Goal: Information Seeking & Learning: Check status

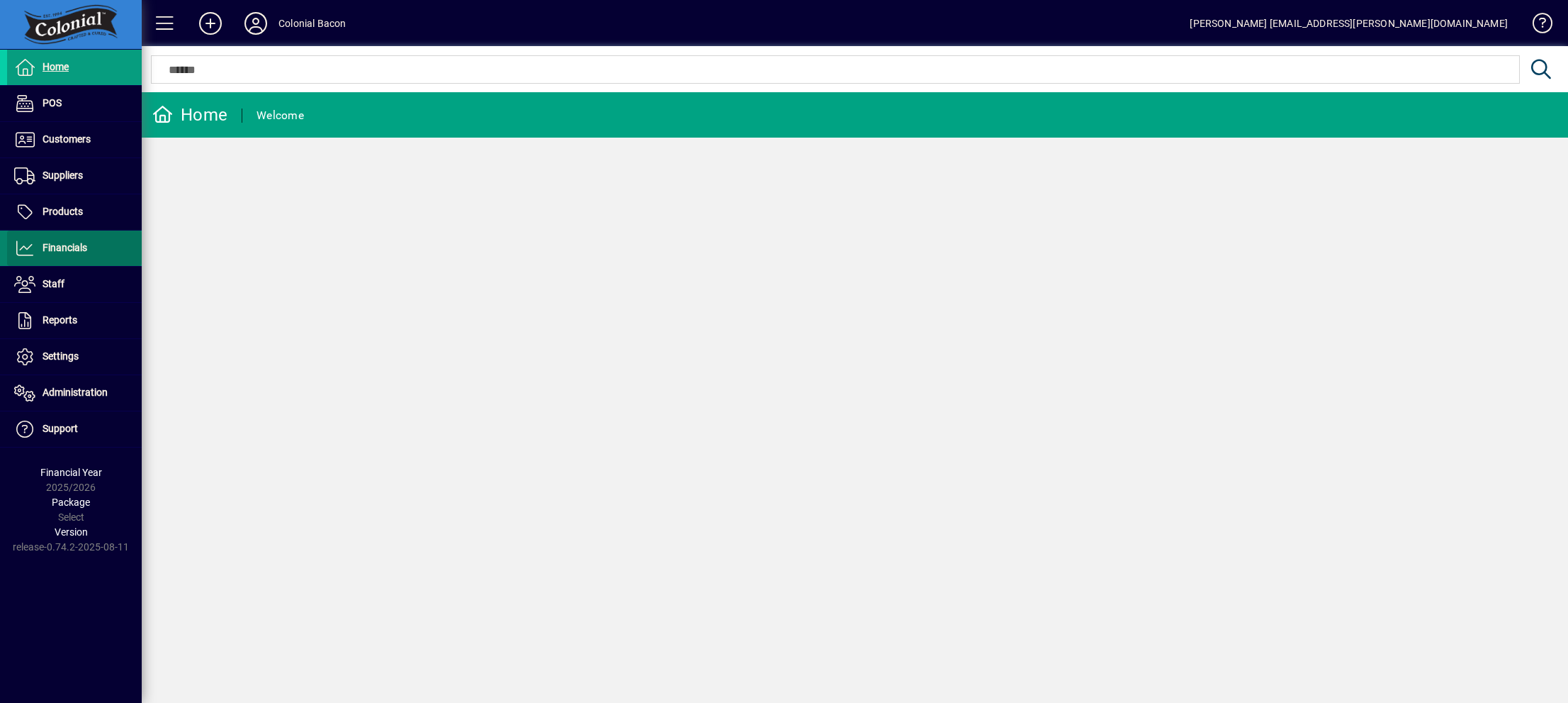
click at [78, 248] on span "Financials" at bounding box center [64, 247] width 45 height 11
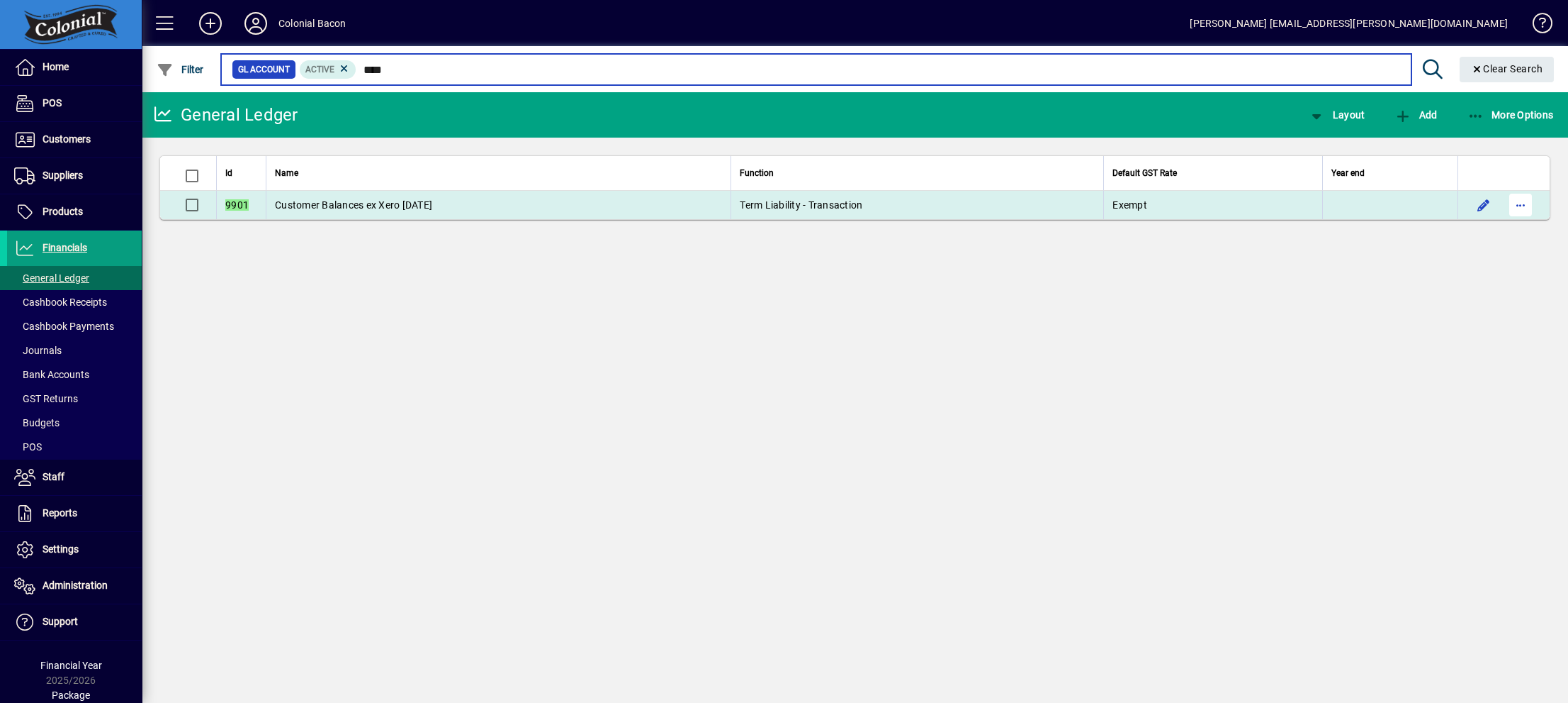
type input "****"
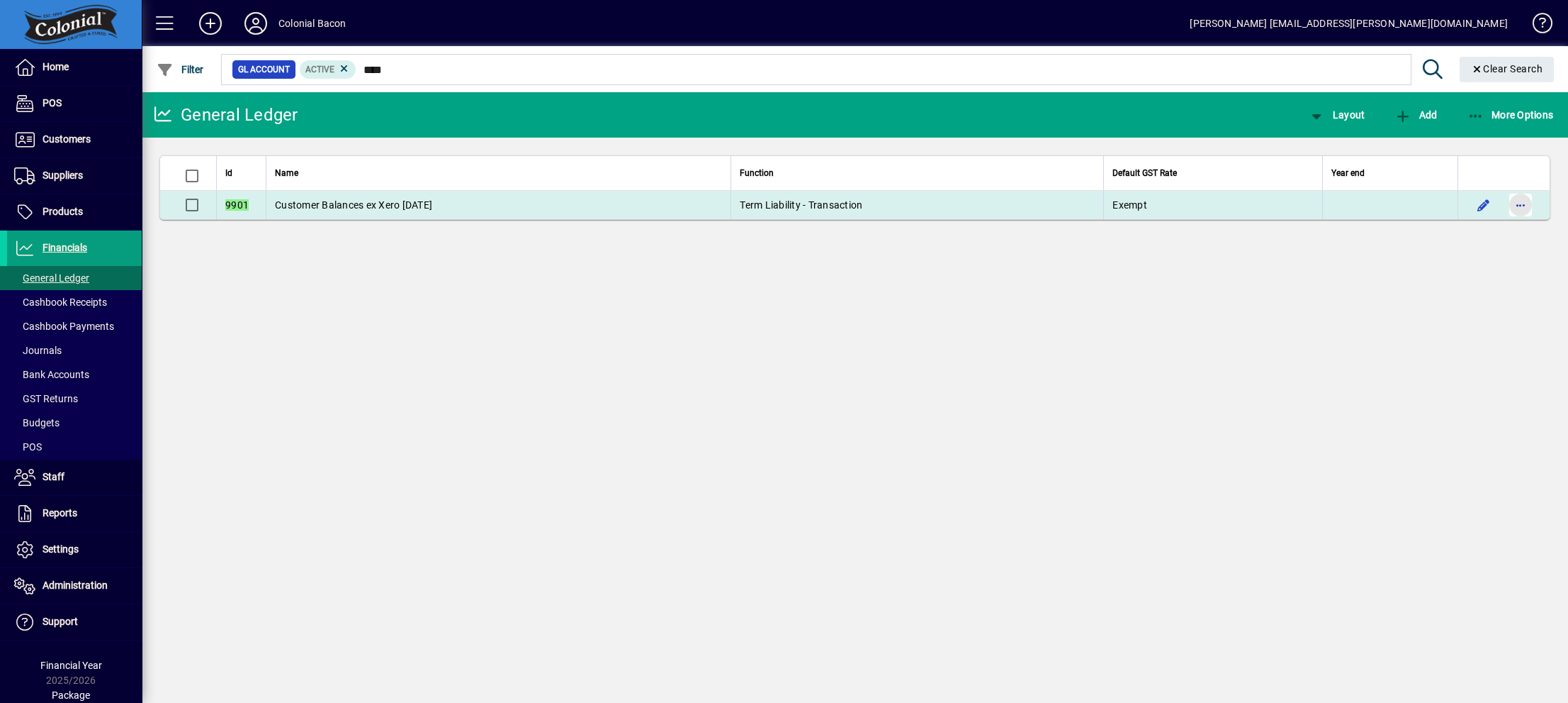
click at [1523, 205] on span "button" at bounding box center [1521, 204] width 34 height 34
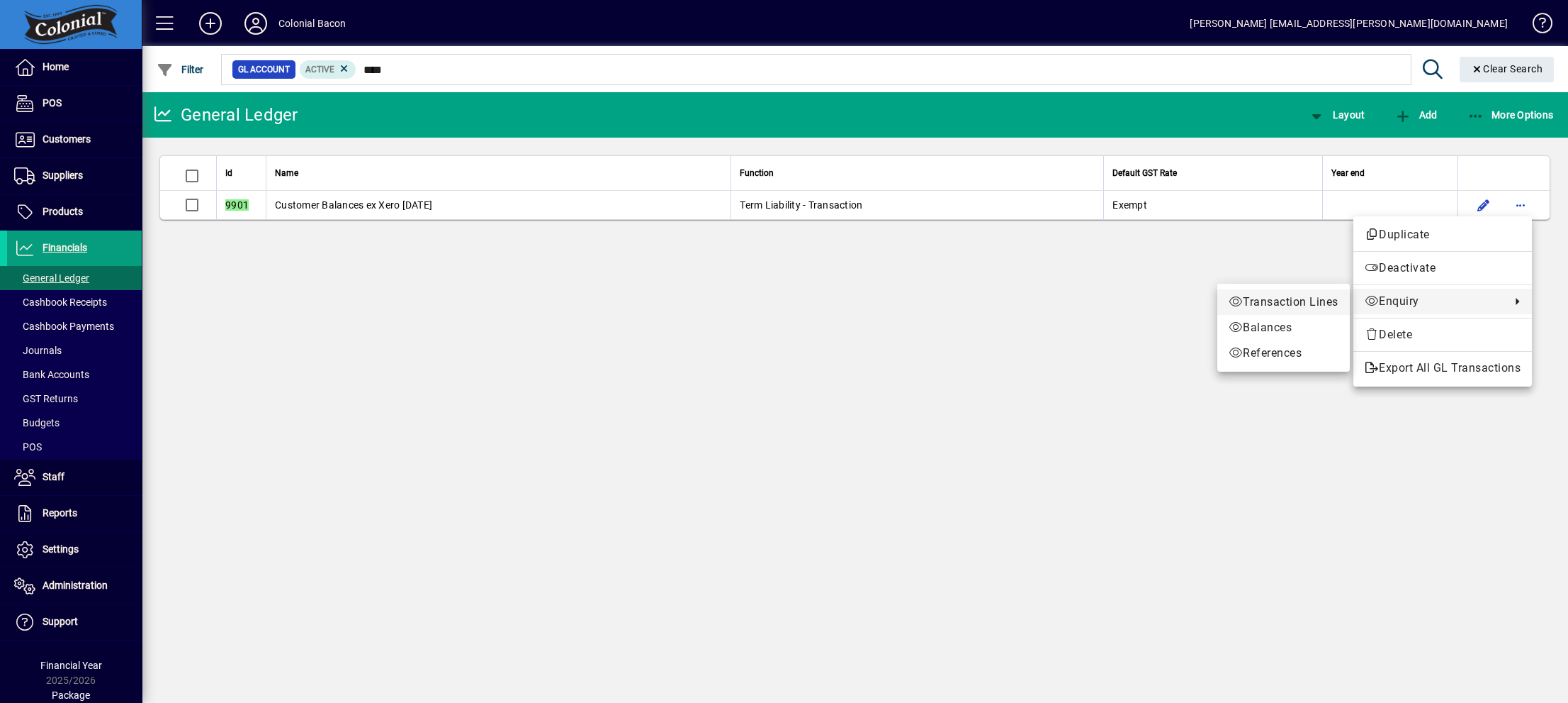
click at [1274, 299] on span "Transaction Lines" at bounding box center [1283, 302] width 110 height 17
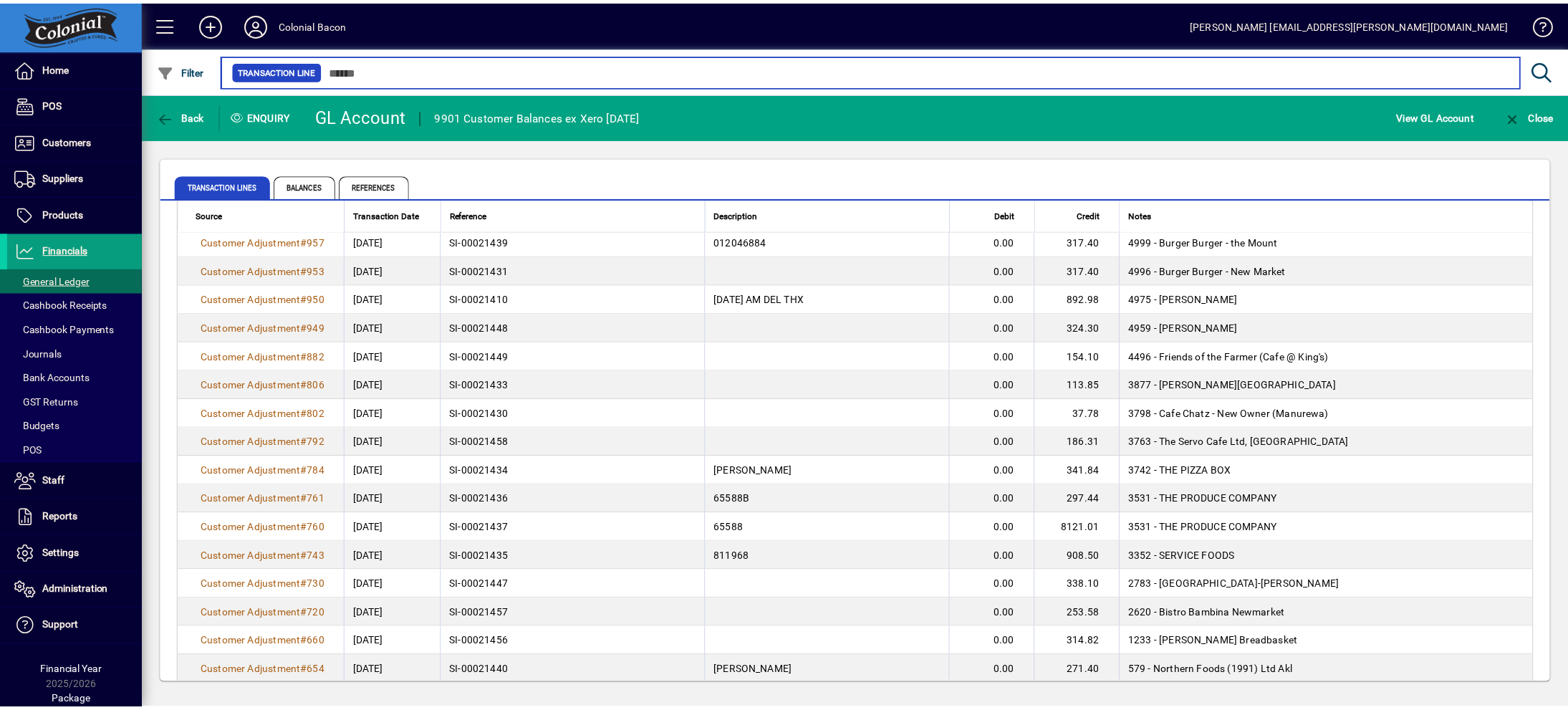
scroll to position [1045, 0]
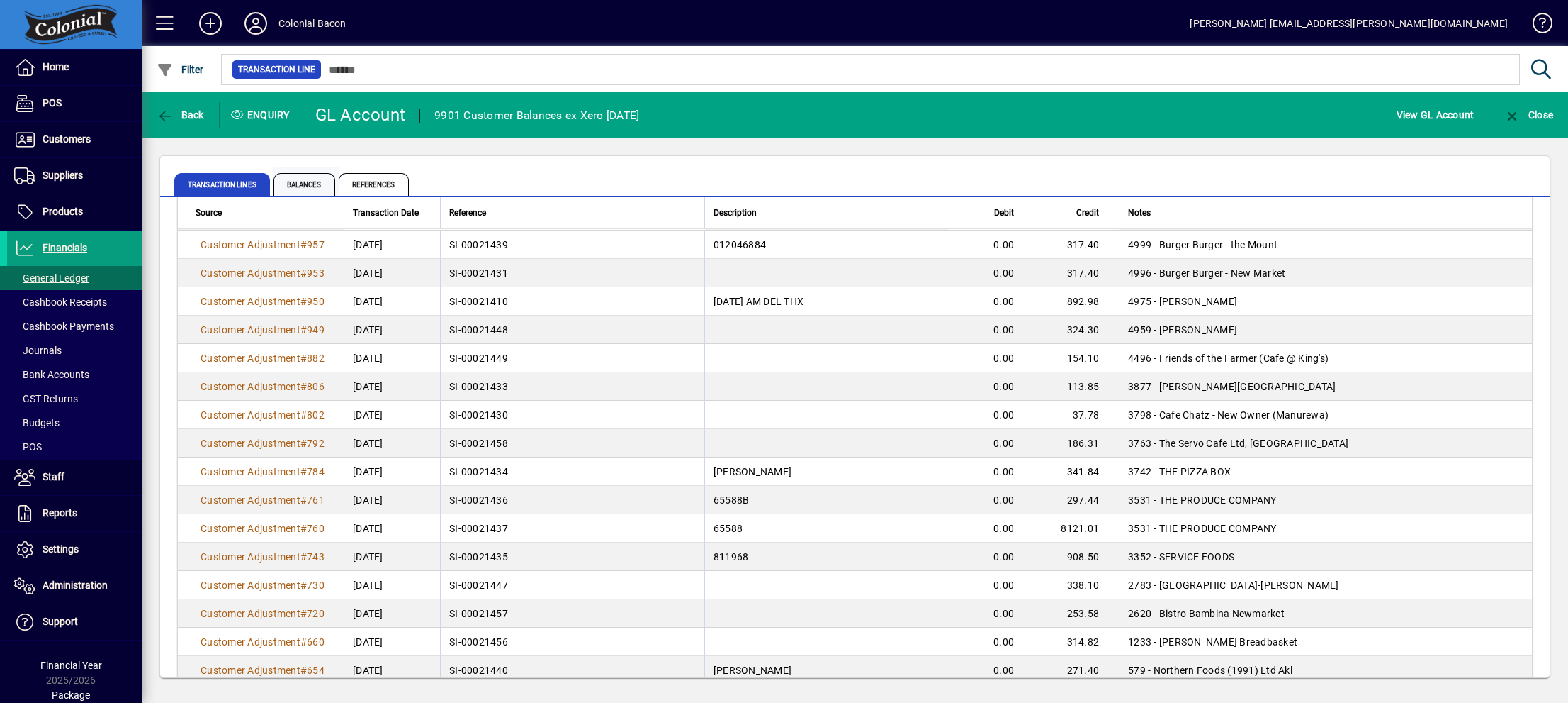
click at [310, 183] on span "Balances" at bounding box center [304, 184] width 62 height 23
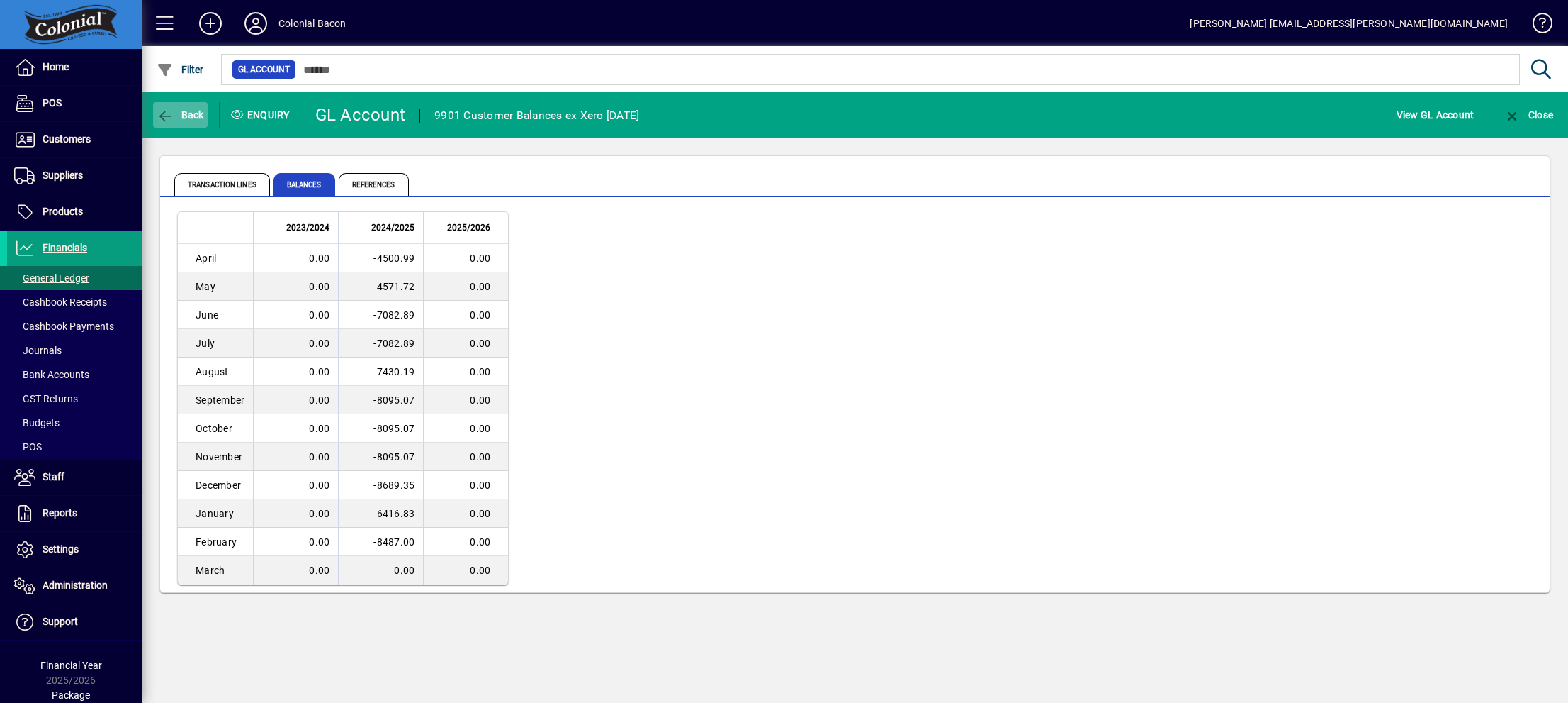
click at [179, 117] on span "Back" at bounding box center [180, 114] width 47 height 11
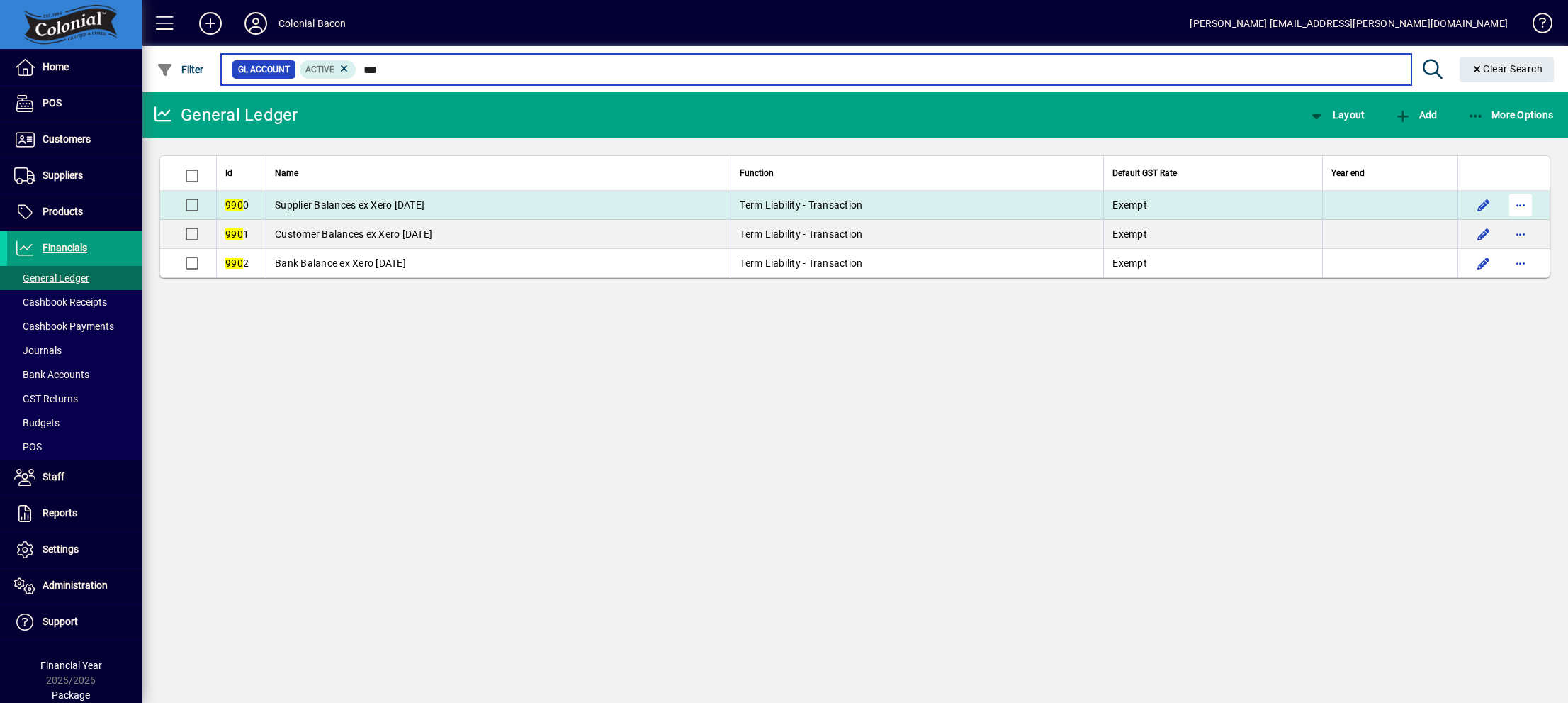
type input "***"
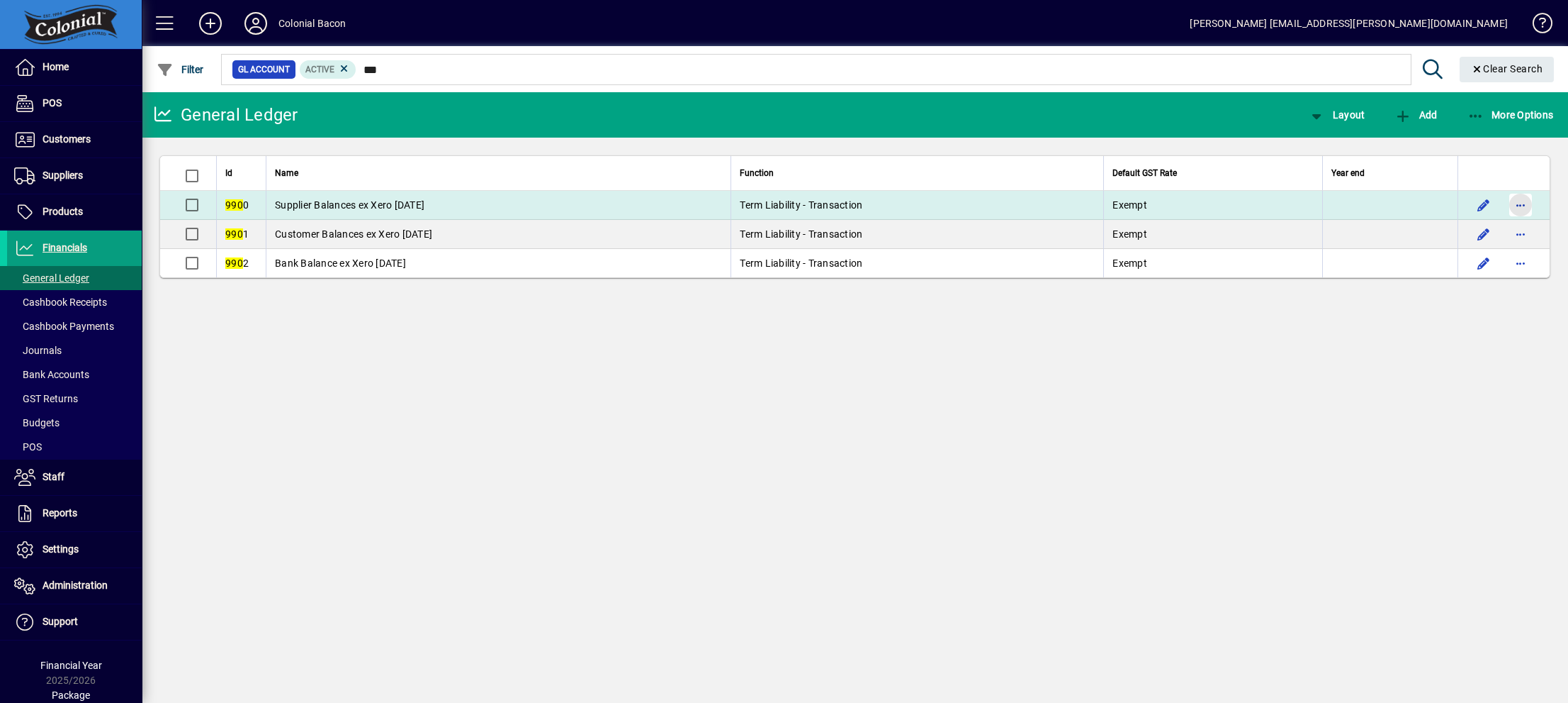
click at [1526, 206] on span "button" at bounding box center [1521, 204] width 34 height 34
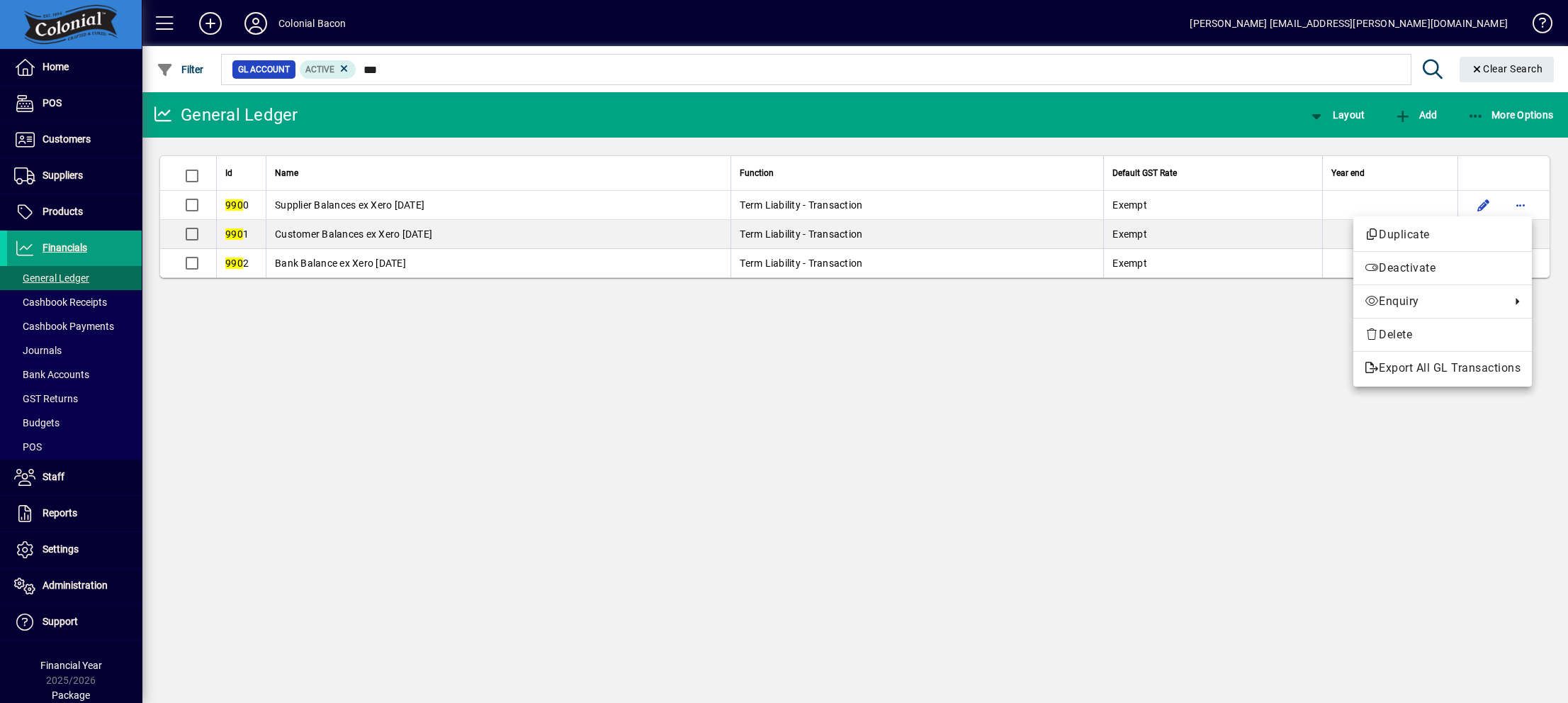
click at [1279, 479] on div at bounding box center [784, 352] width 1568 height 703
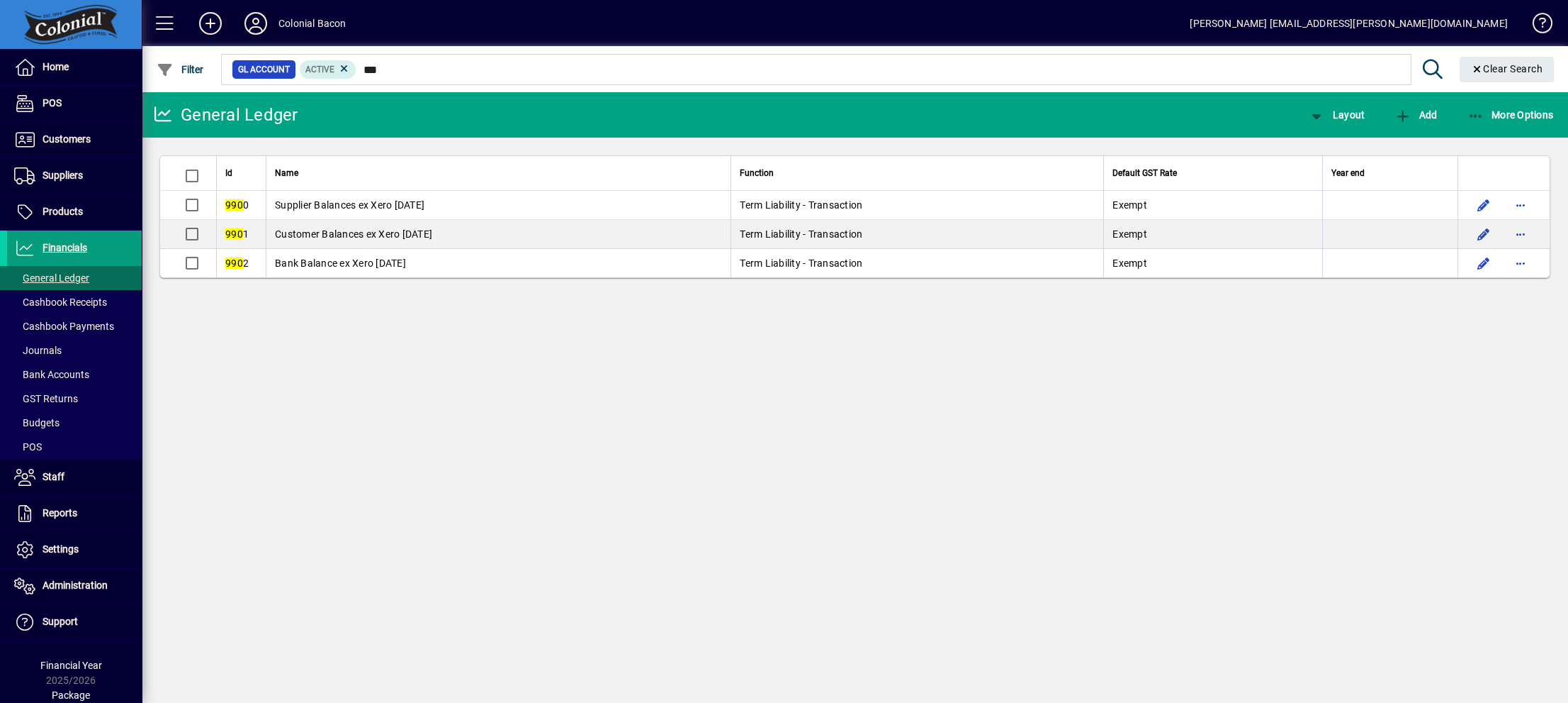
click at [255, 21] on icon at bounding box center [256, 23] width 29 height 23
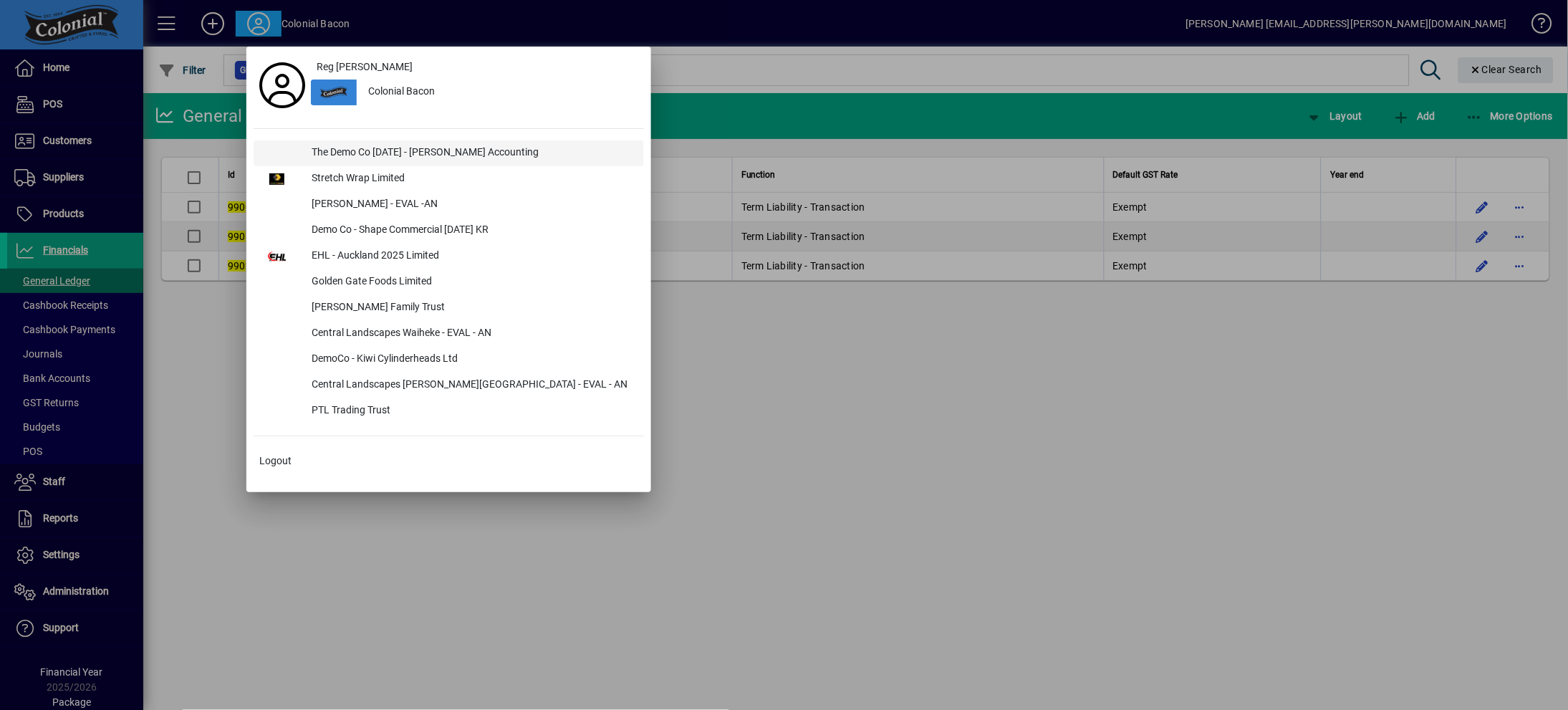
click at [324, 149] on div "The Demo Co [DATE] - [PERSON_NAME] Accounting" at bounding box center [472, 154] width 344 height 26
